Goal: Task Accomplishment & Management: Complete application form

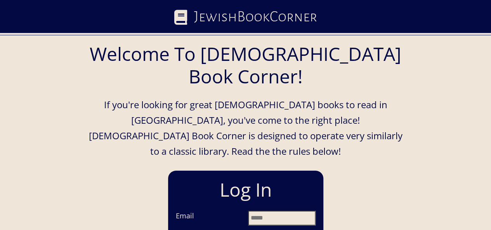
click at [257, 211] on input "Email" at bounding box center [282, 218] width 68 height 15
type input "**********"
